Goal: Register for event/course

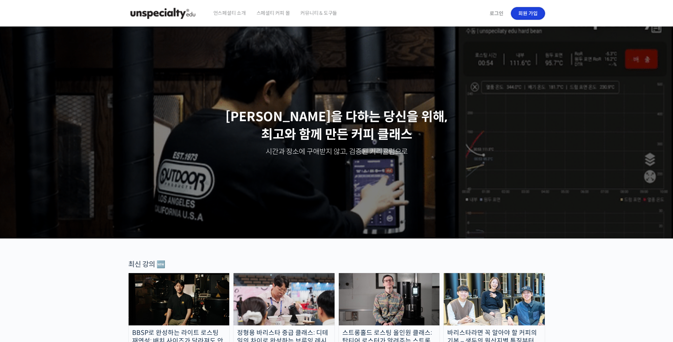
click at [517, 15] on link "회원 가입" at bounding box center [528, 13] width 34 height 13
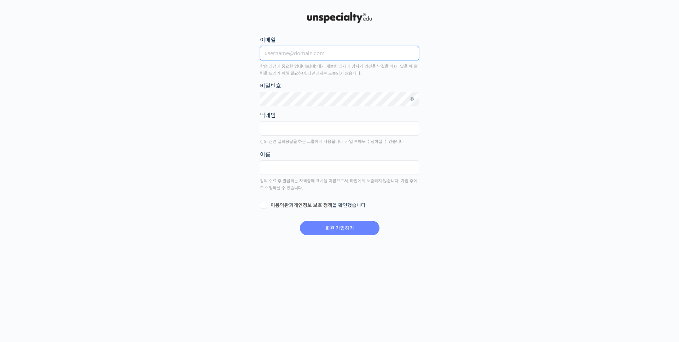
click at [330, 56] on input "이메일" at bounding box center [339, 53] width 159 height 14
type input "aznh0907@gmail.com"
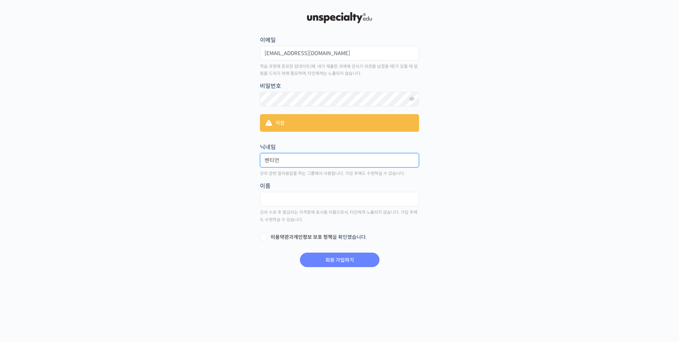
type input "벤티언"
type input "진태규"
click at [162, 128] on main "회원 가입하기 or 로그인 이메일 aznh0907@gmail.com 학습 과정에 중요한 업데이트(예: 내가 제출한 과제에 강사가 의견을 남겼을…" at bounding box center [339, 139] width 417 height 257
click at [321, 165] on input "벤티언" at bounding box center [339, 160] width 159 height 14
click at [319, 159] on input "벤티언" at bounding box center [339, 160] width 159 height 14
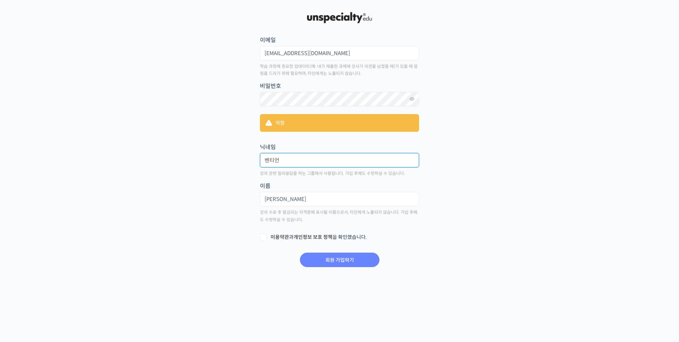
click at [319, 159] on input "벤티언" at bounding box center [339, 160] width 159 height 14
type input "에릭"
click at [298, 194] on input "진태규" at bounding box center [339, 199] width 159 height 14
drag, startPoint x: 290, startPoint y: 199, endPoint x: 204, endPoint y: 189, distance: 86.8
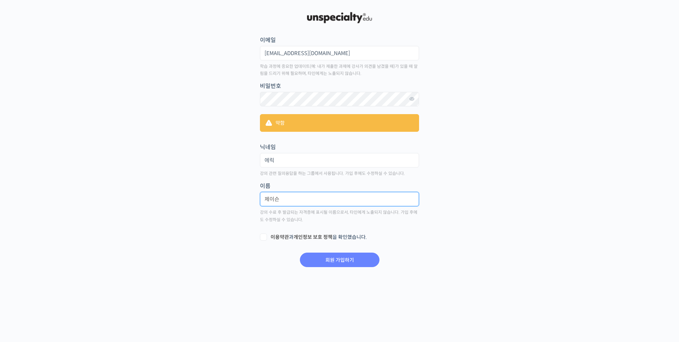
click at [204, 189] on main "회원 가입하기 or 로그인 이메일 aznh0907@gmail.com 학습 과정에 중요한 업데이트(예: 내가 제출한 과제에 강사가 의견을 남겼을…" at bounding box center [339, 139] width 417 height 257
type input "제이슨"
click at [267, 237] on label "이용약관 과 개인정보 보호 정책 을 확인했습니다." at bounding box center [339, 237] width 159 height 7
click at [264, 237] on input "이용약관 과 개인정보 보호 정책 을 확인했습니다." at bounding box center [262, 236] width 5 height 5
checkbox input "true"
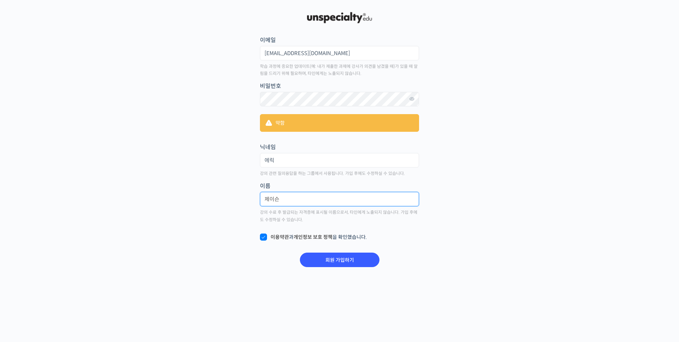
click at [287, 200] on input "제이슨" at bounding box center [339, 199] width 159 height 14
click at [285, 166] on input "에릭" at bounding box center [339, 160] width 159 height 14
type input "[PERSON_NAME]"
click at [314, 259] on input "회원 가입하기" at bounding box center [340, 260] width 80 height 14
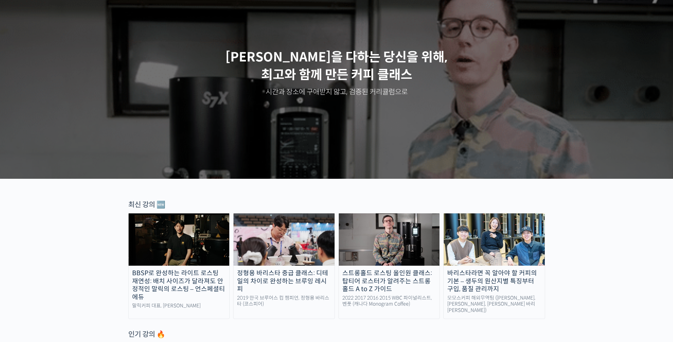
scroll to position [60, 0]
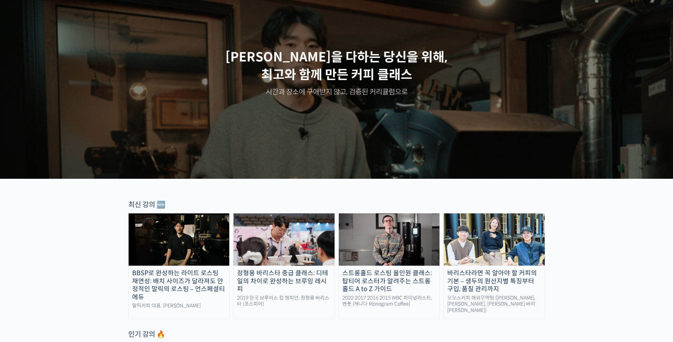
click at [370, 241] on img at bounding box center [389, 239] width 101 height 52
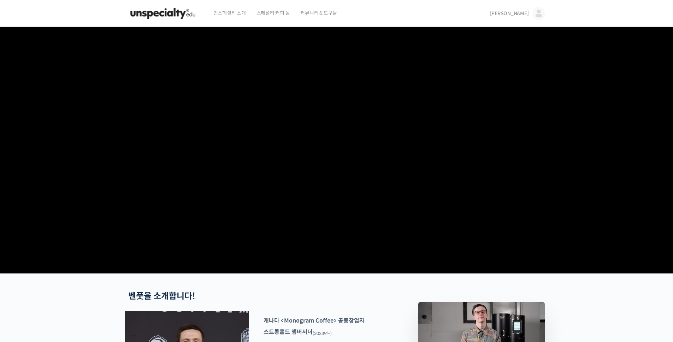
click at [164, 17] on img at bounding box center [162, 13] width 69 height 21
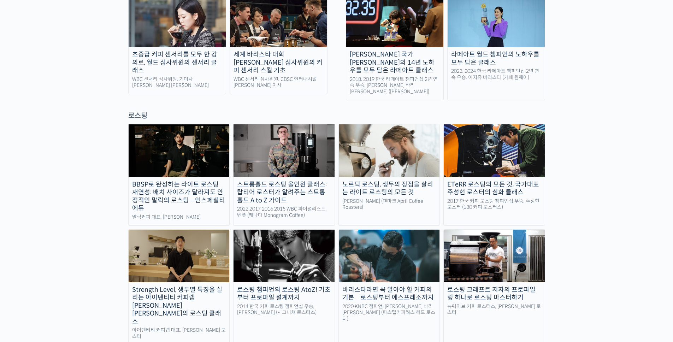
scroll to position [636, 0]
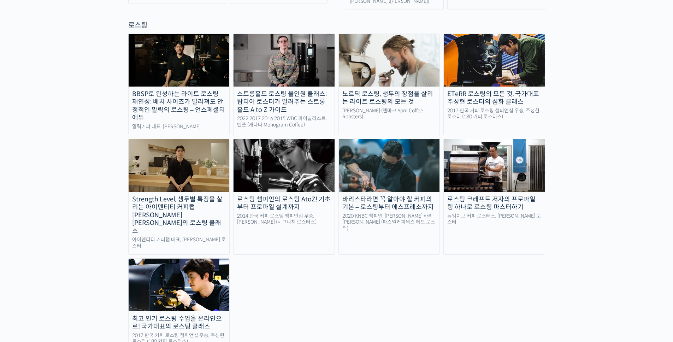
click at [518, 165] on link "로스팅 크래프트 저자의 프로파일링 하나로 로스팅 마스터하기 뉴웨이브 커피 로스터스, 유승권 로스터" at bounding box center [495, 197] width 102 height 116
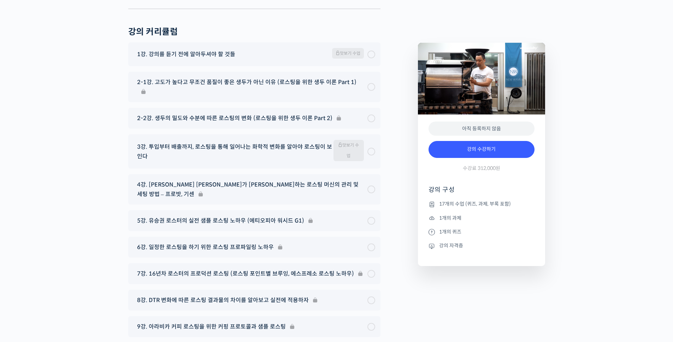
scroll to position [3603, 0]
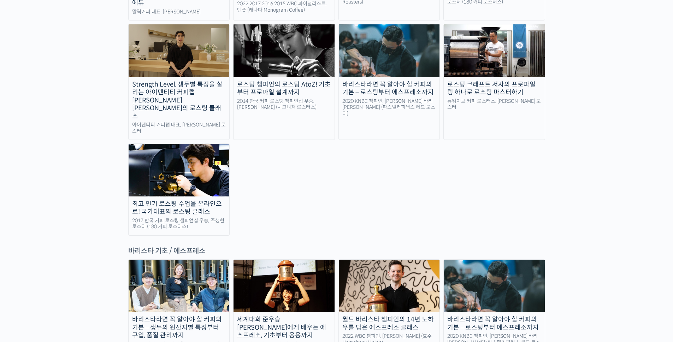
scroll to position [787, 0]
